Goal: Task Accomplishment & Management: Use online tool/utility

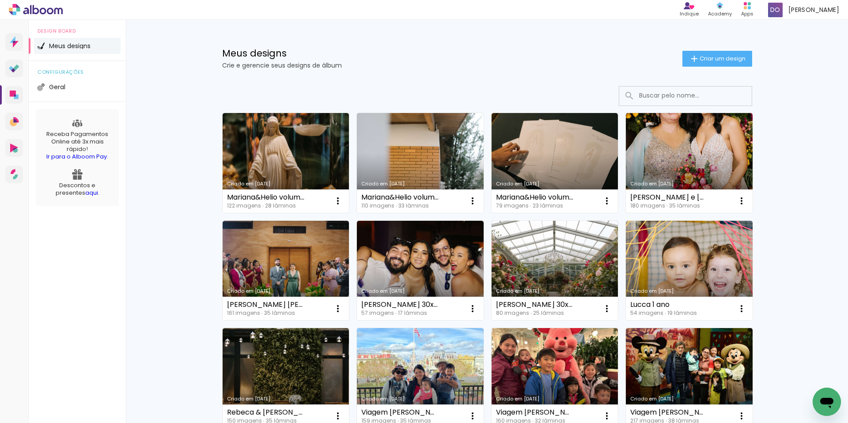
click at [416, 129] on link "Criado em [DATE]" at bounding box center [420, 163] width 127 height 100
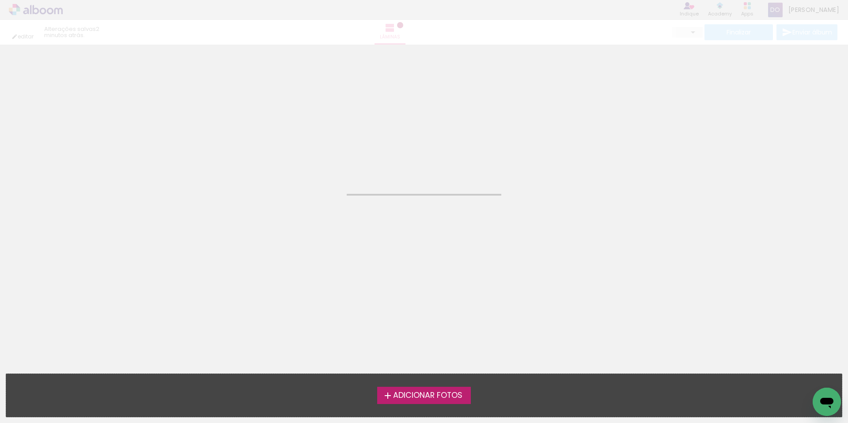
click at [416, 129] on neon-animatable "Confirmar Cancelar" at bounding box center [424, 90] width 848 height 90
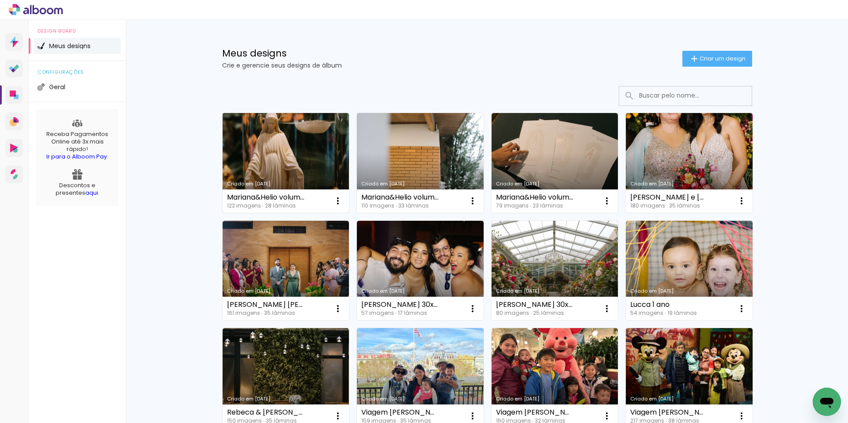
click at [246, 170] on link "Criado em [DATE]" at bounding box center [286, 163] width 127 height 100
click at [260, 142] on link "Criado em [DATE]" at bounding box center [286, 163] width 127 height 100
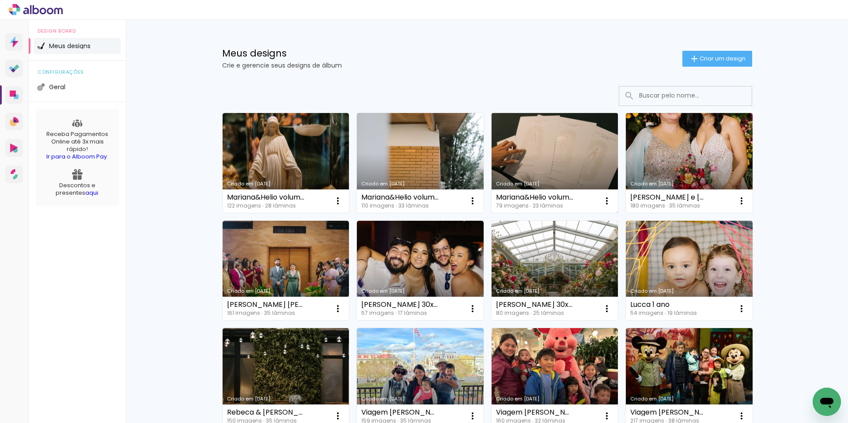
click at [591, 182] on div "Criado em [DATE]" at bounding box center [555, 184] width 118 height 5
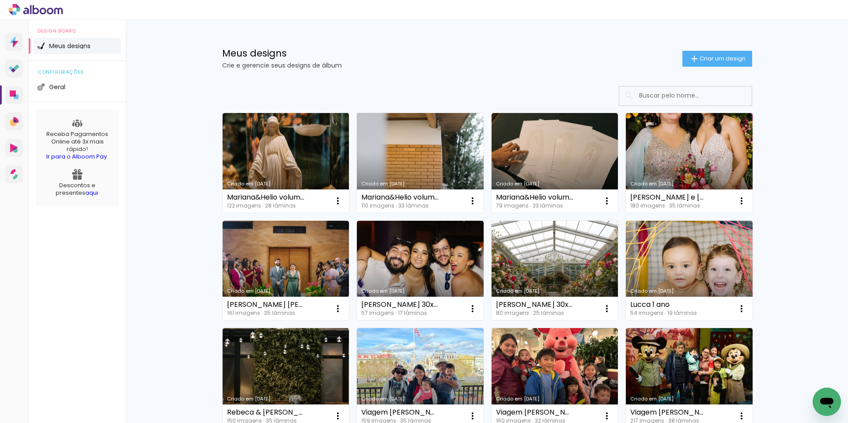
click at [439, 154] on link "Criado em [DATE]" at bounding box center [420, 163] width 127 height 100
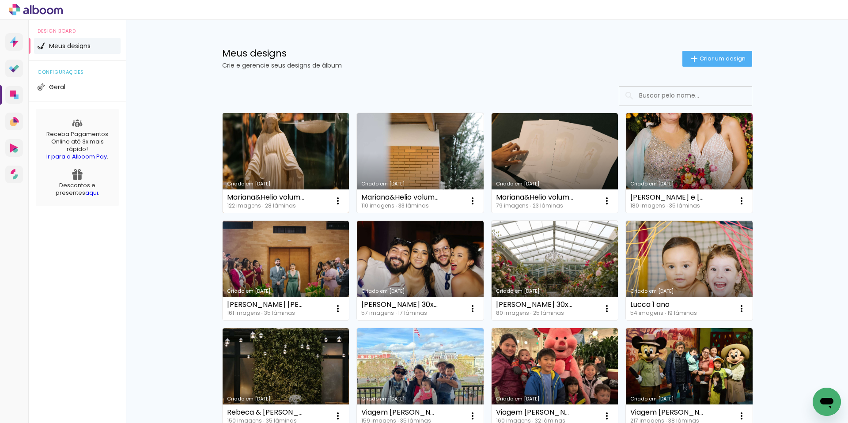
click at [285, 157] on link "Criado em [DATE]" at bounding box center [286, 163] width 127 height 100
